Goal: Find specific page/section: Find specific page/section

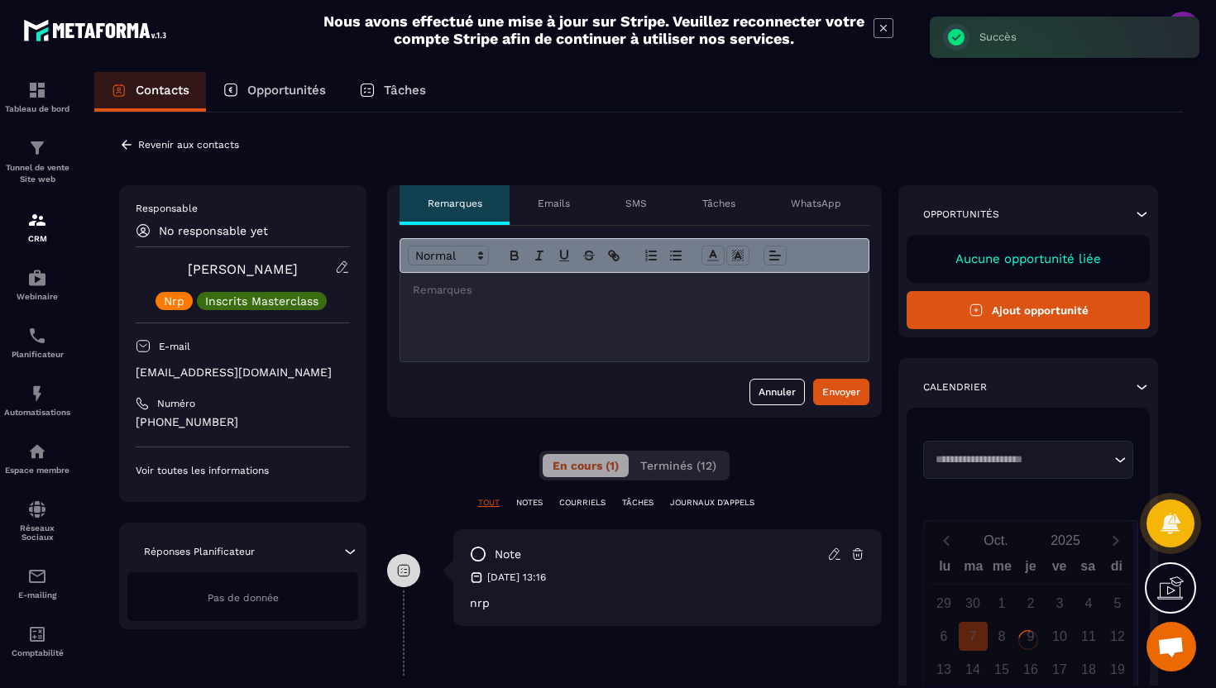
click at [122, 142] on icon at bounding box center [126, 144] width 15 height 15
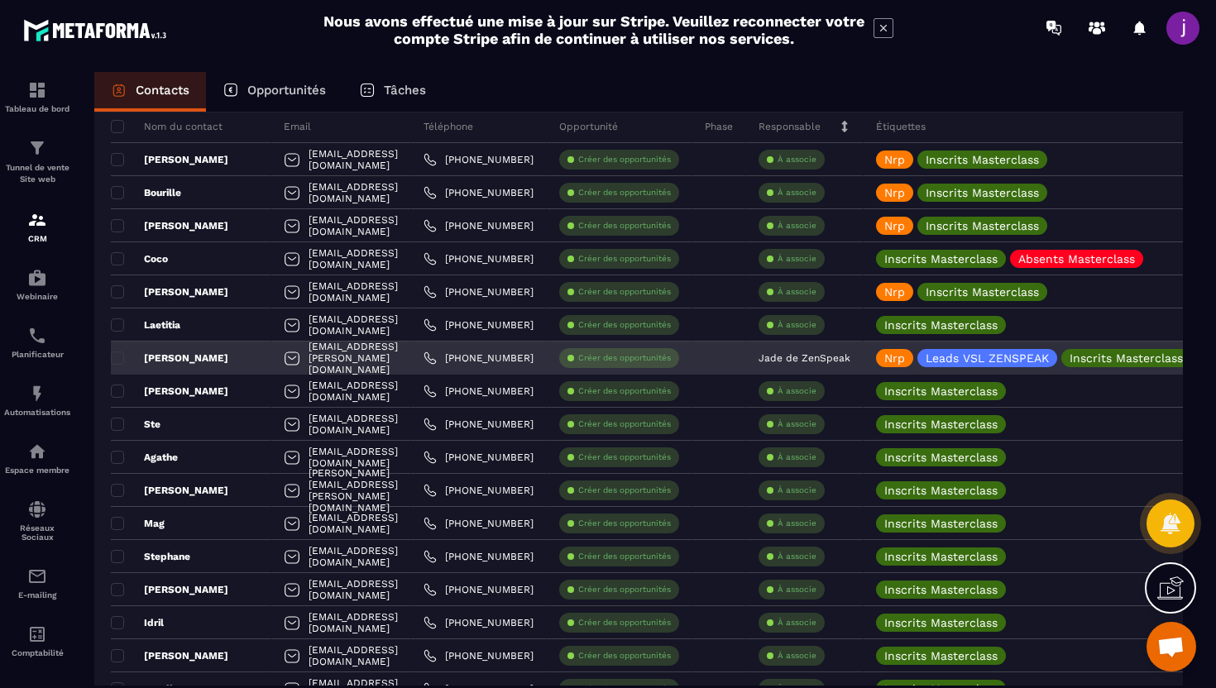
scroll to position [155, 0]
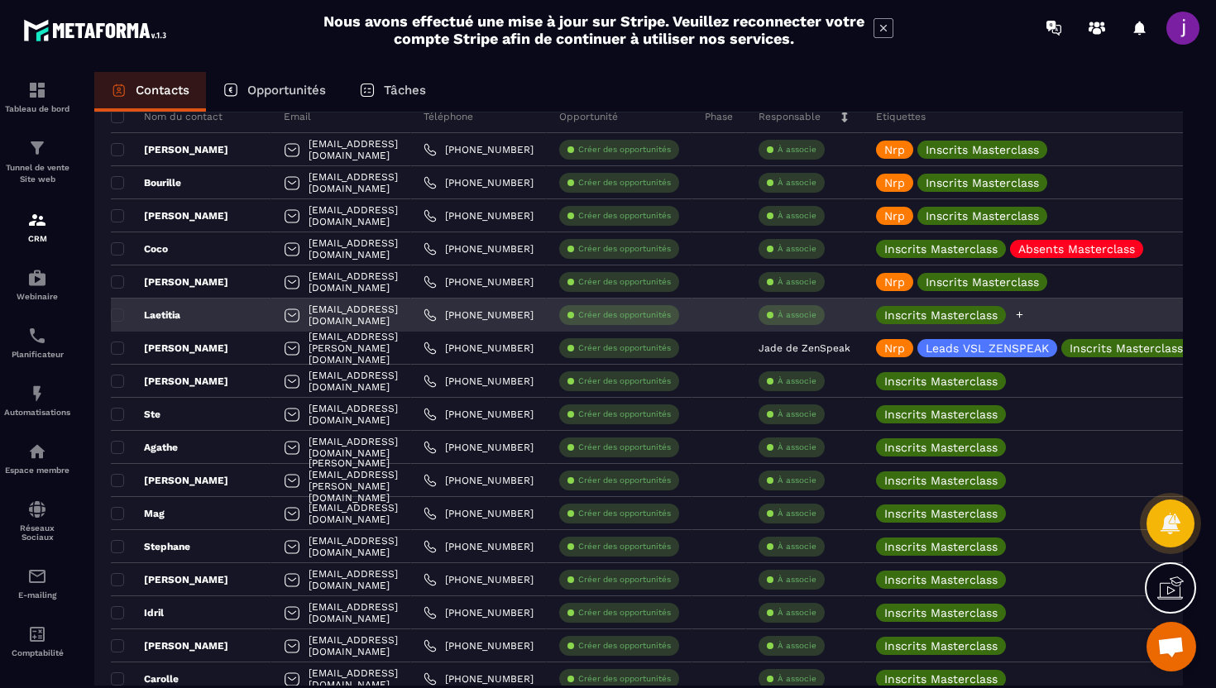
click at [1076, 316] on div "Inscrits Masterclass" at bounding box center [1044, 315] width 360 height 33
click at [1025, 317] on icon at bounding box center [1019, 314] width 11 height 11
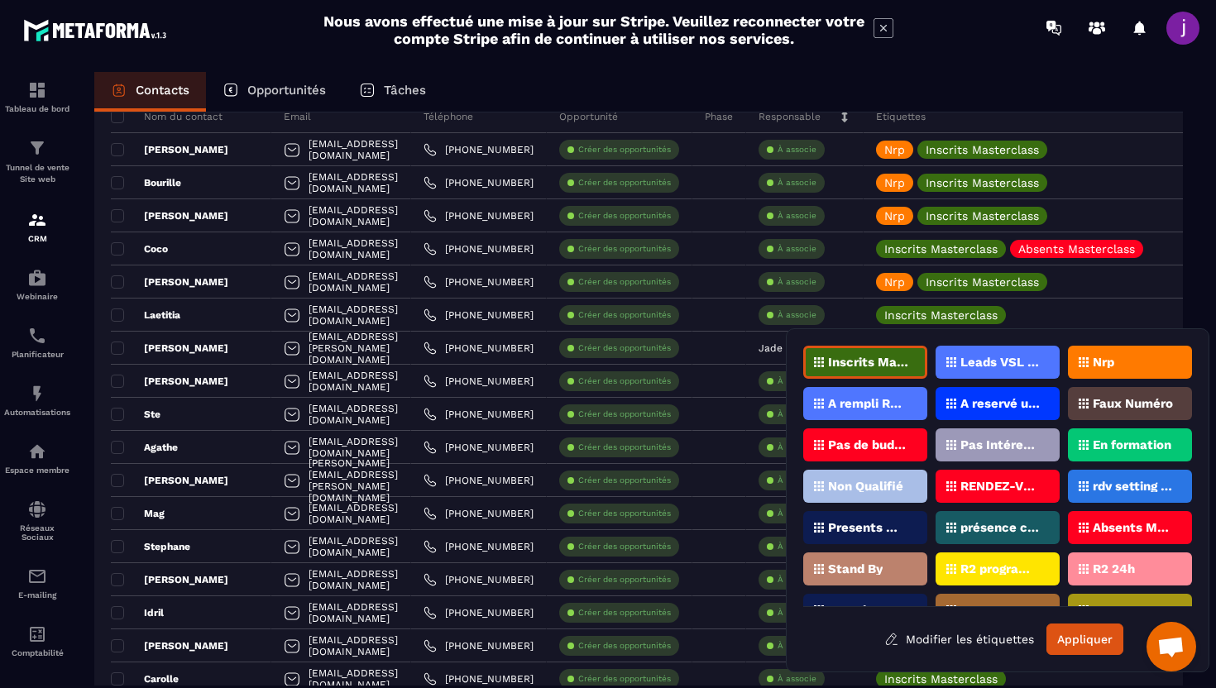
click at [1089, 372] on div "Nrp" at bounding box center [1130, 362] width 124 height 33
click at [1066, 643] on button "Appliquer" at bounding box center [1085, 639] width 77 height 31
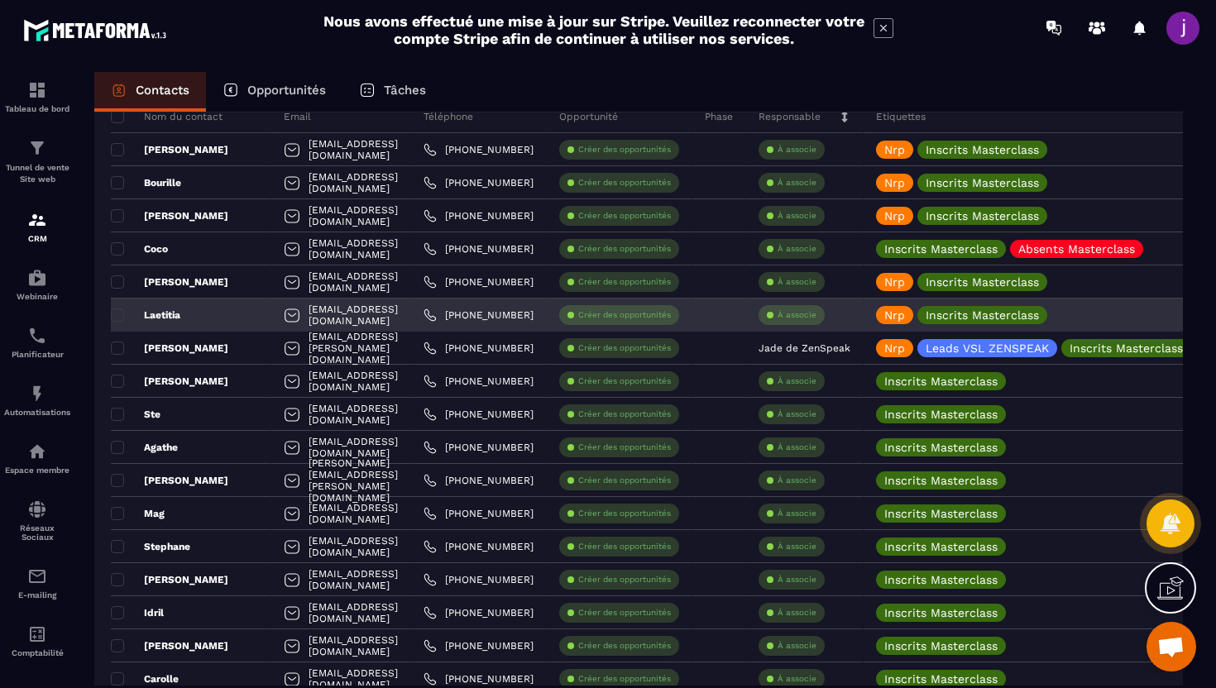
click at [244, 313] on div "Laetitia" at bounding box center [191, 315] width 160 height 33
